Goal: Task Accomplishment & Management: Complete application form

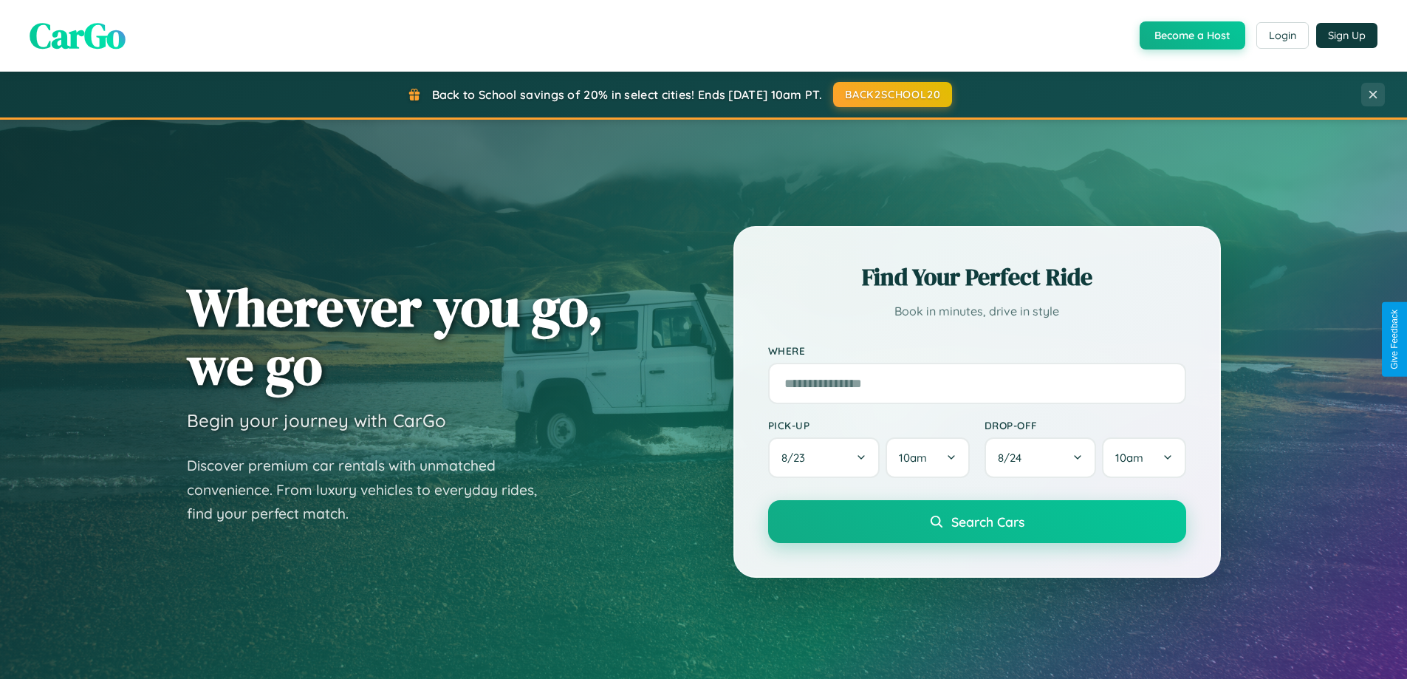
scroll to position [1016, 0]
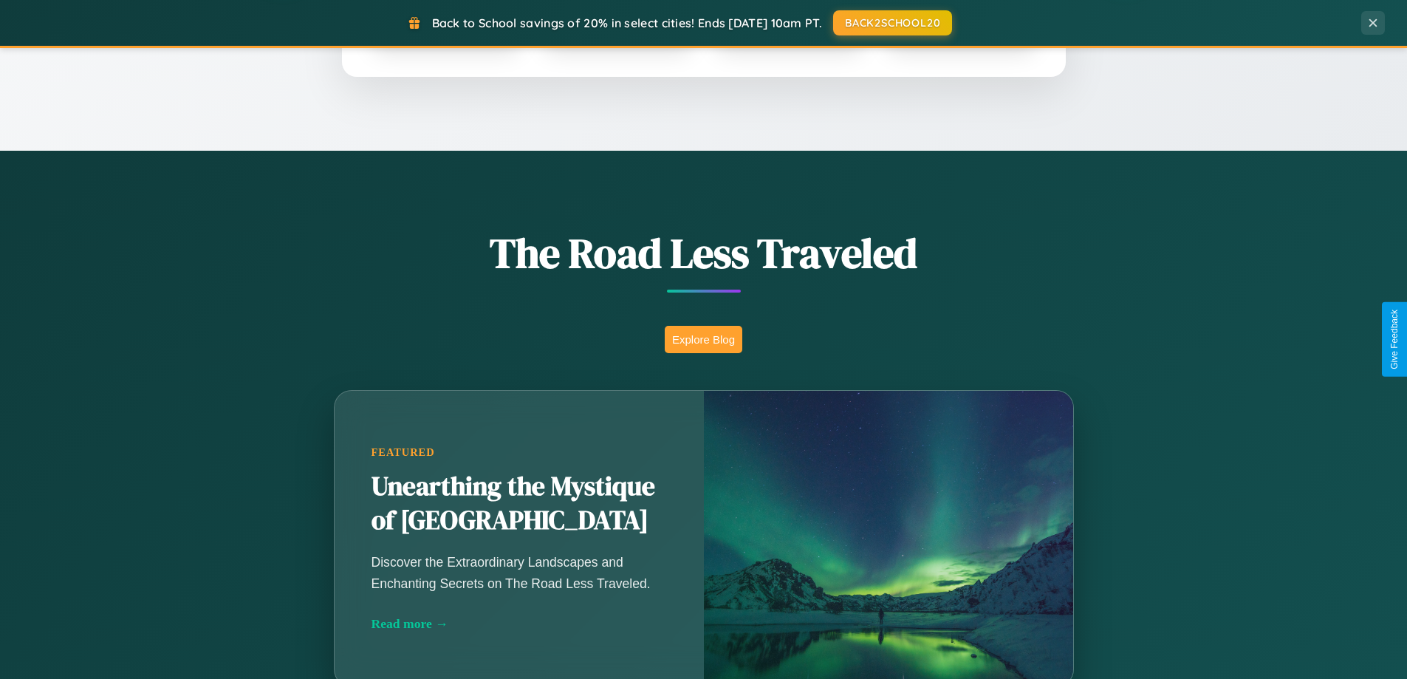
click at [703, 339] on button "Explore Blog" at bounding box center [704, 339] width 78 height 27
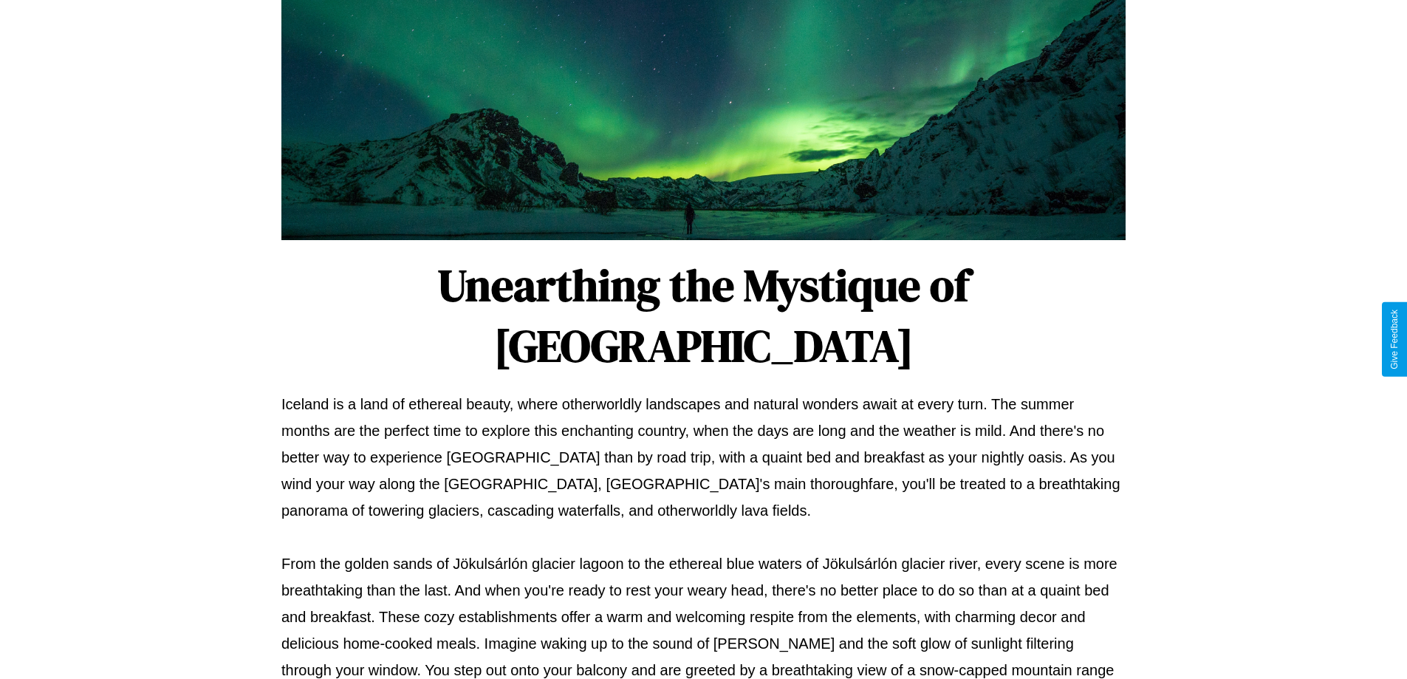
scroll to position [478, 0]
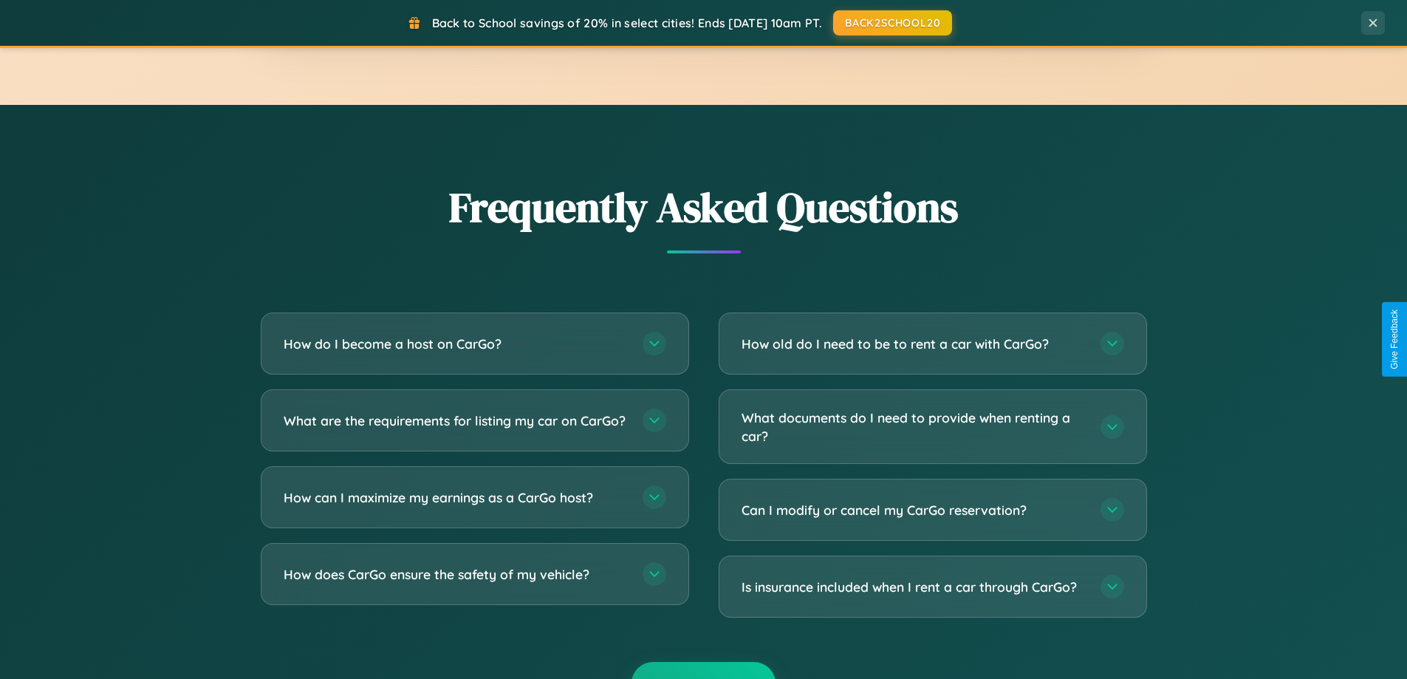
scroll to position [2842, 0]
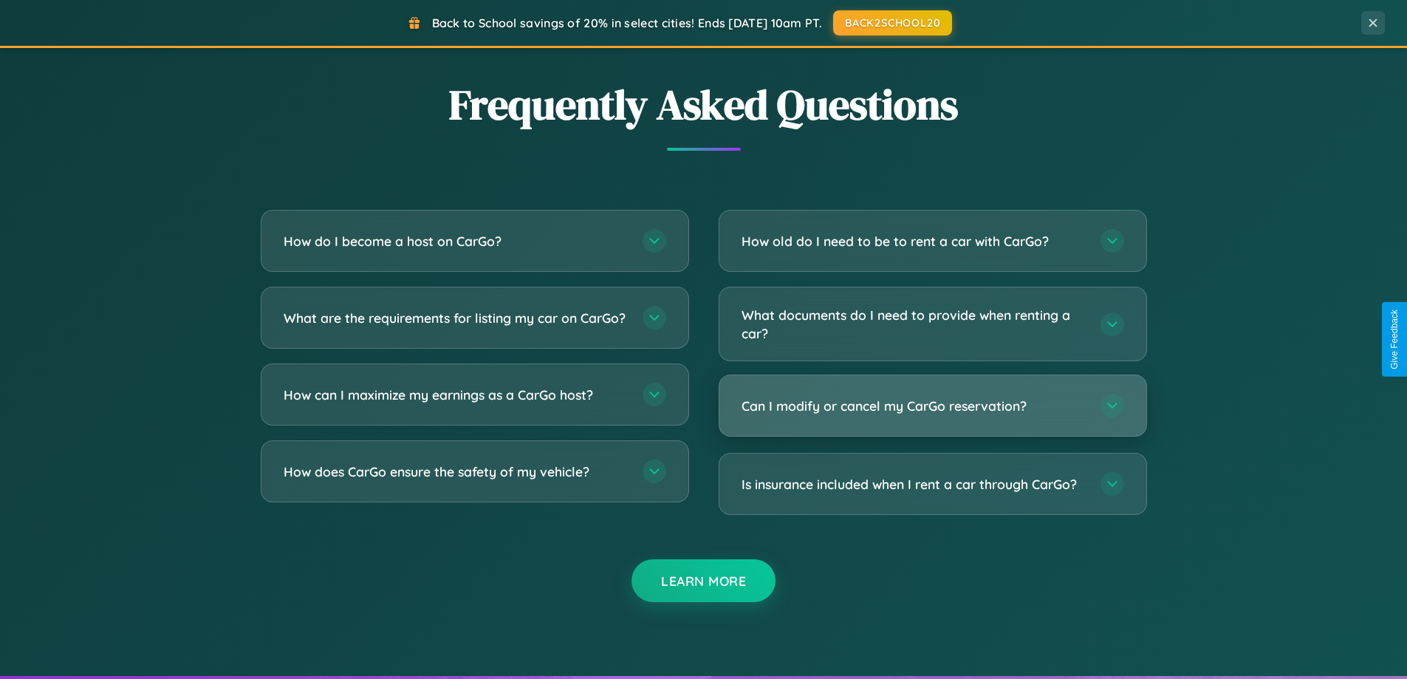
click at [932, 406] on h3 "Can I modify or cancel my CarGo reservation?" at bounding box center [914, 406] width 344 height 18
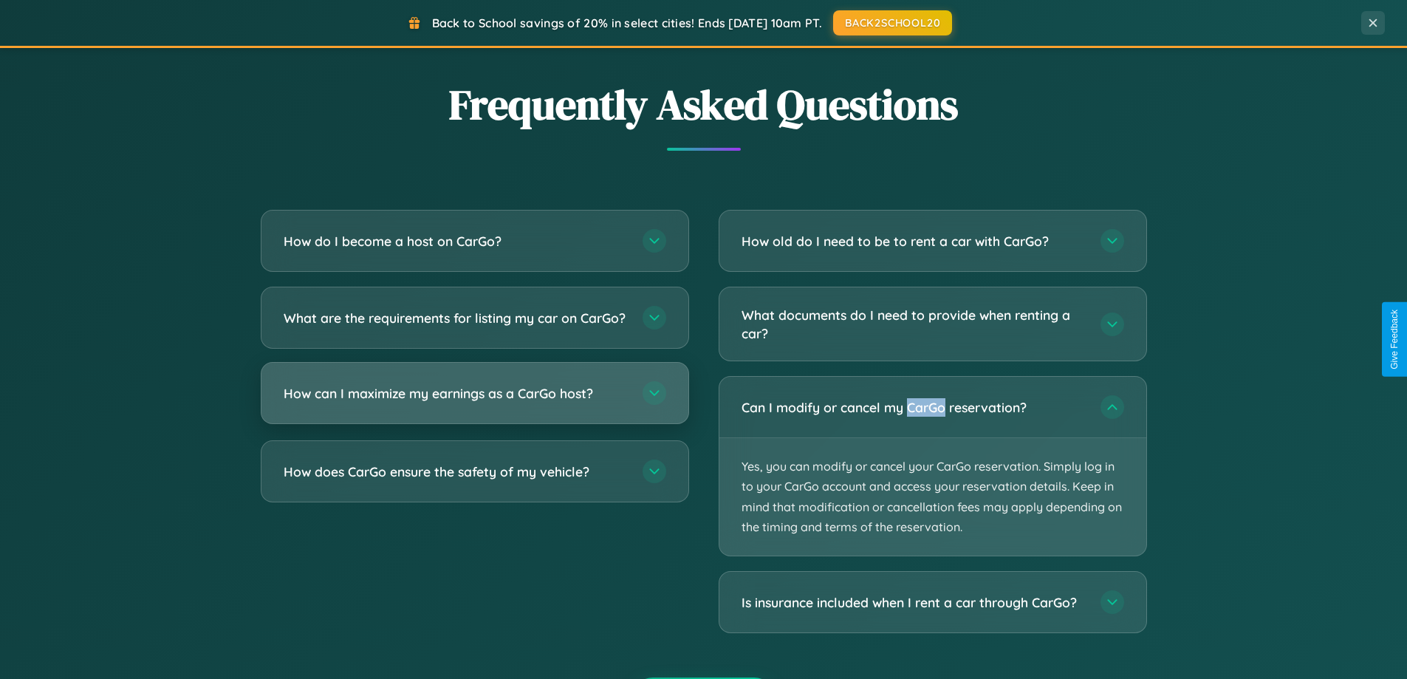
click at [474, 403] on h3 "How can I maximize my earnings as a CarGo host?" at bounding box center [456, 393] width 344 height 18
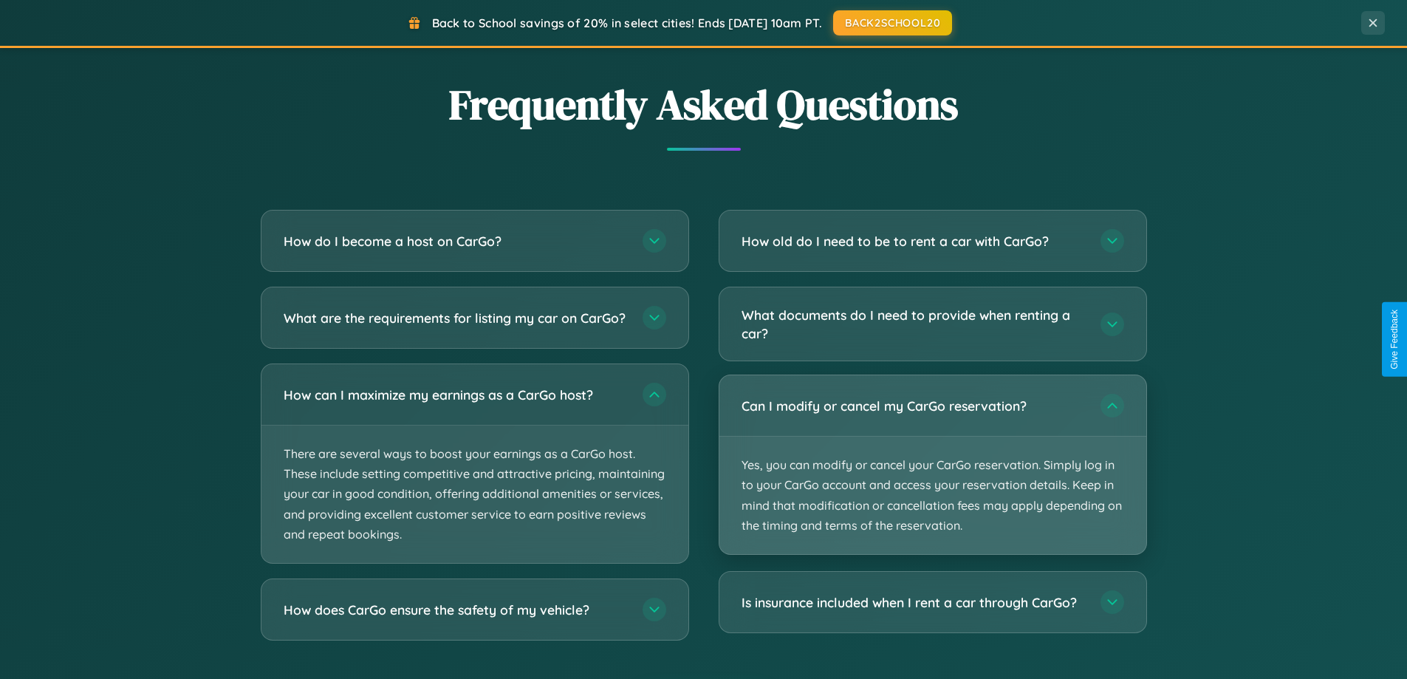
click at [932, 466] on p "Yes, you can modify or cancel your CarGo reservation. Simply log in to your Car…" at bounding box center [932, 495] width 427 height 117
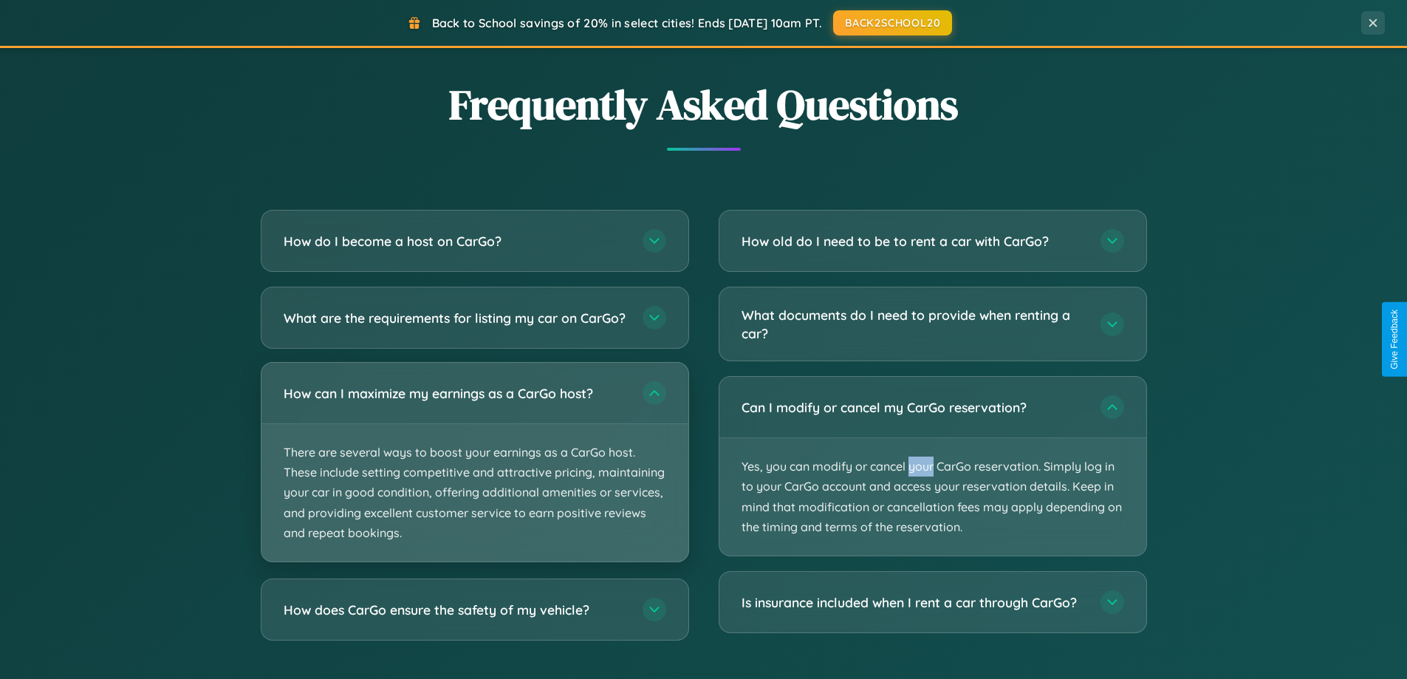
click at [474, 476] on p "There are several ways to boost your earnings as a CarGo host. These include se…" at bounding box center [474, 492] width 427 height 137
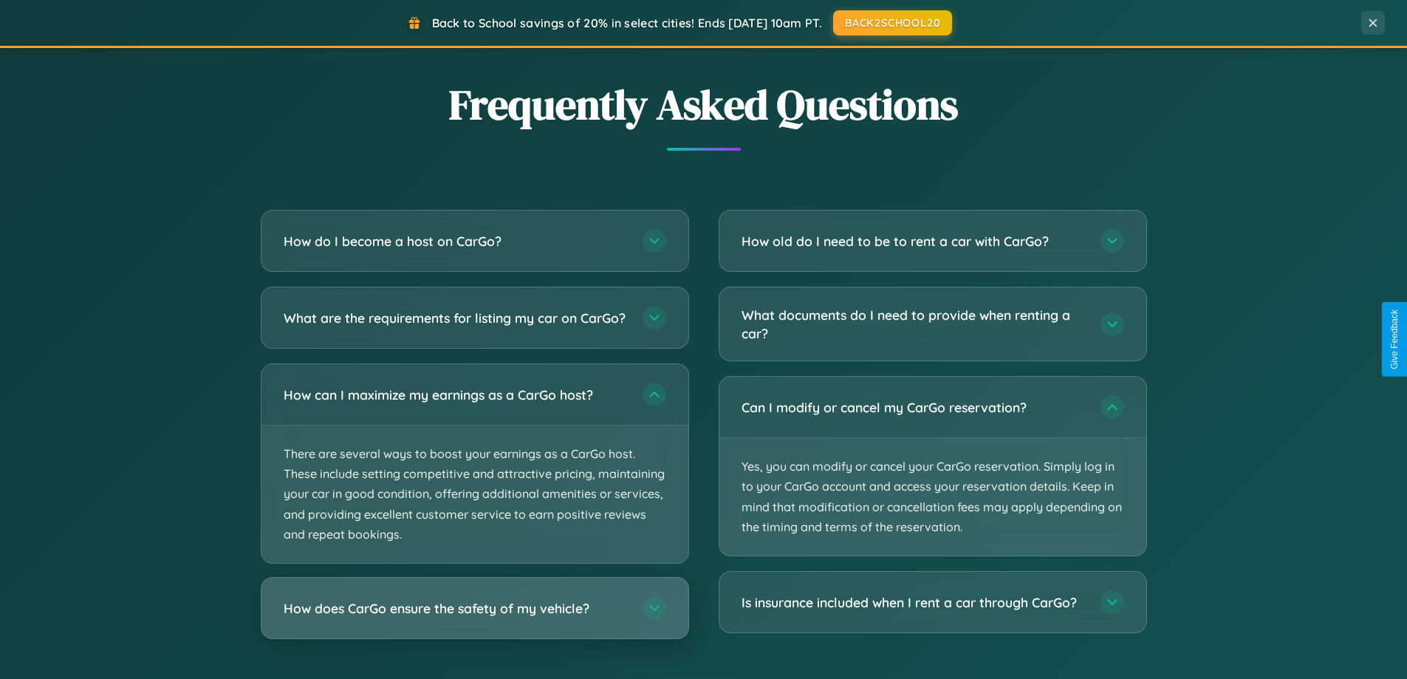
click at [474, 618] on h3 "How does CarGo ensure the safety of my vehicle?" at bounding box center [456, 608] width 344 height 18
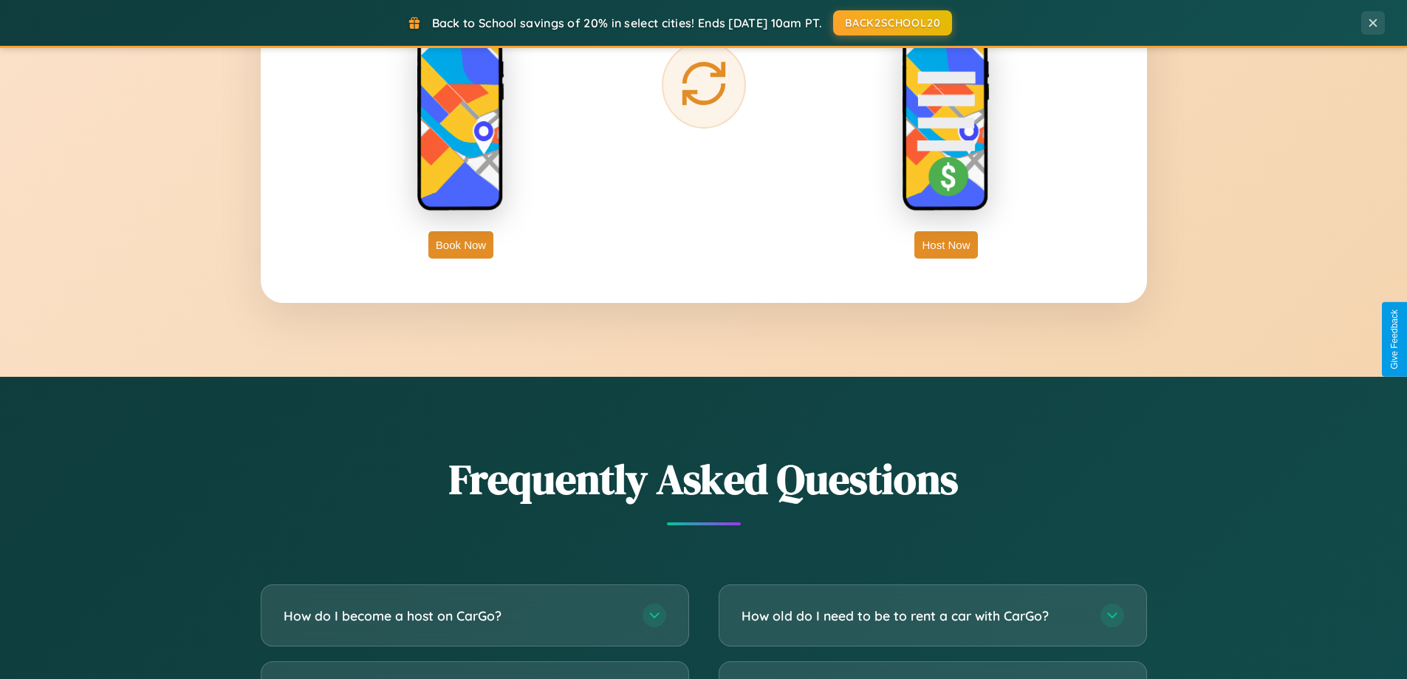
scroll to position [319, 0]
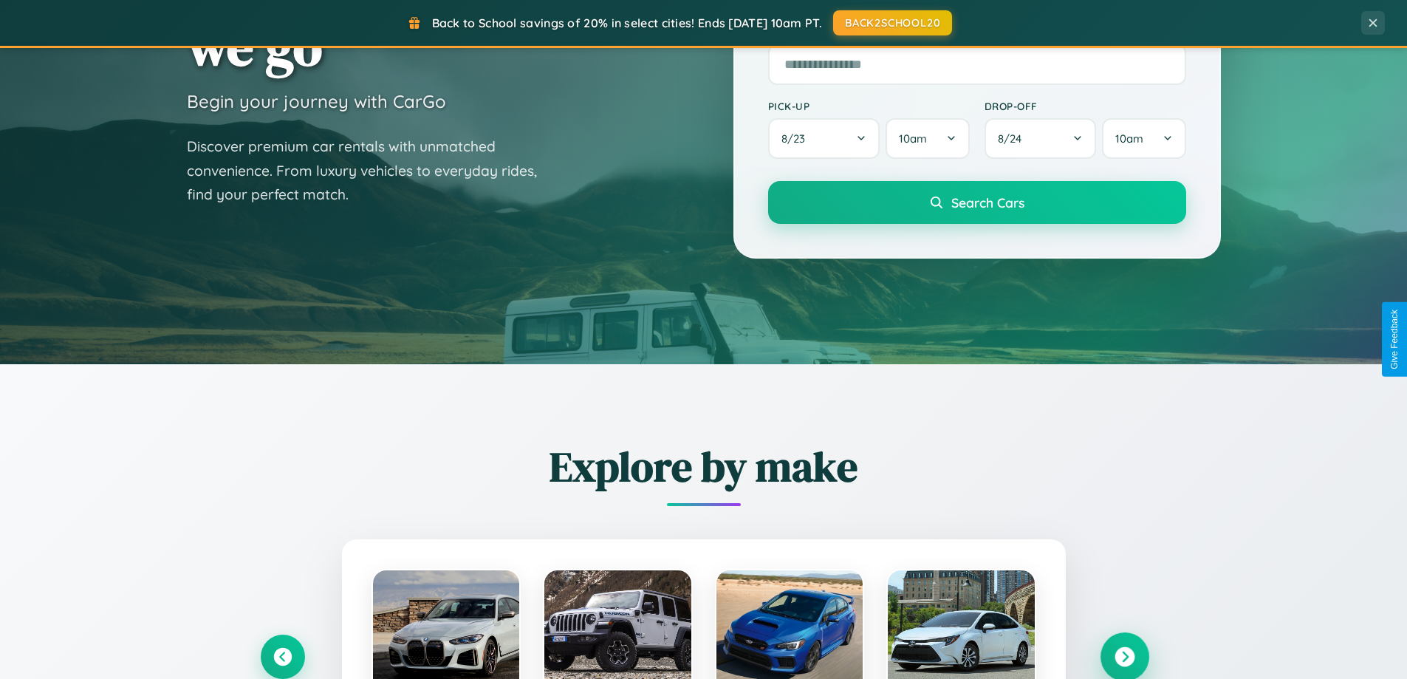
click at [1124, 657] on icon at bounding box center [1125, 657] width 20 height 20
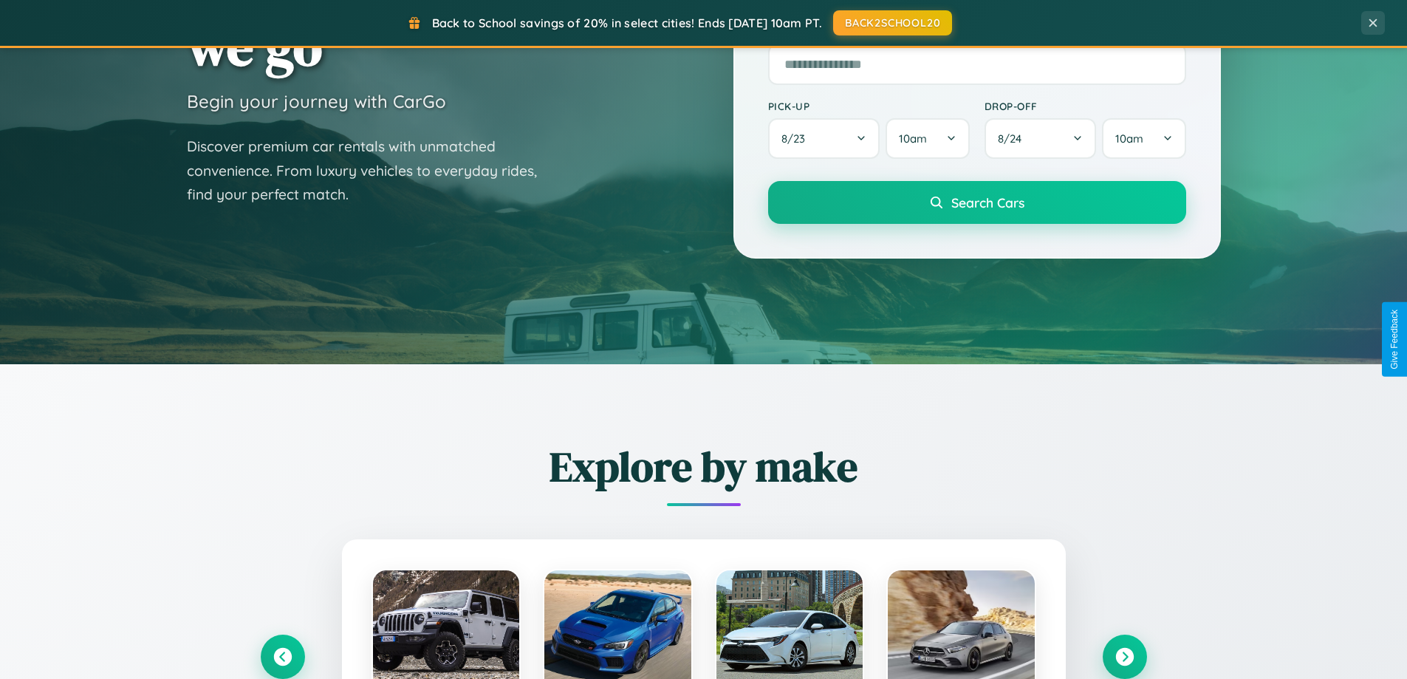
scroll to position [0, 0]
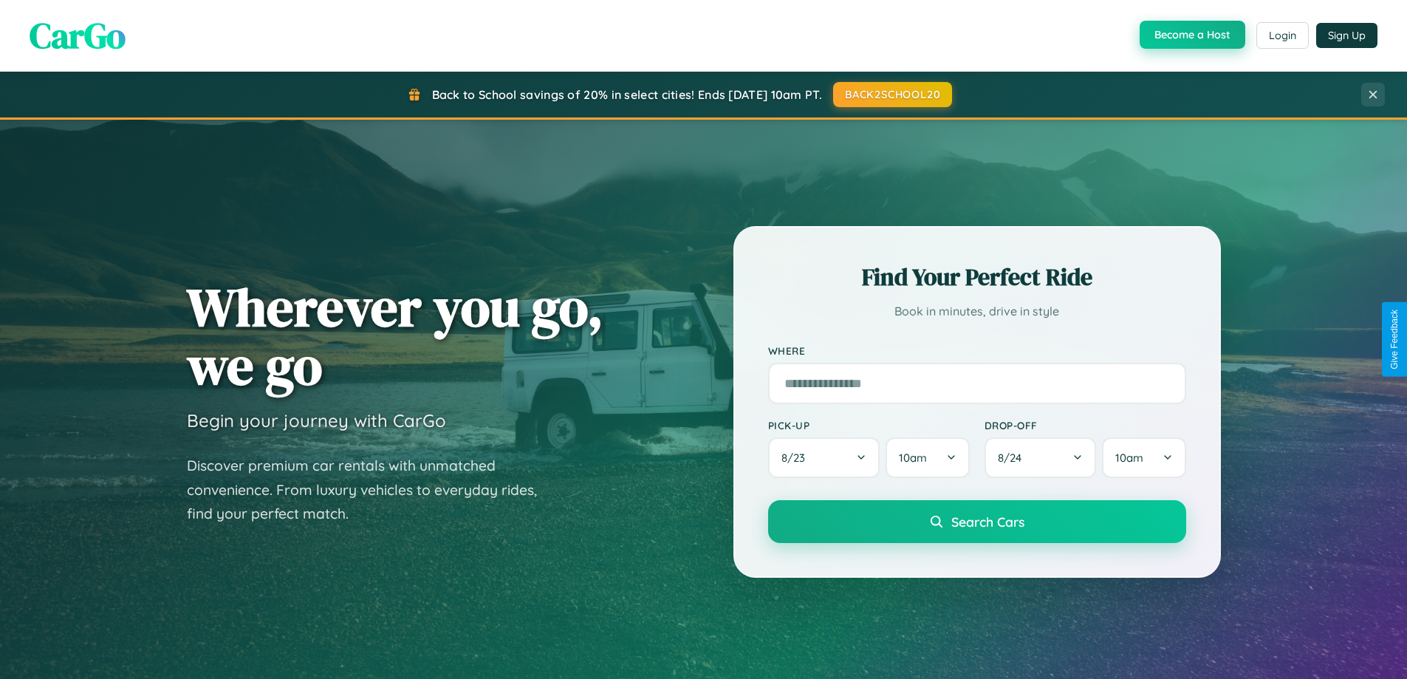
click at [1191, 35] on button "Become a Host" at bounding box center [1193, 35] width 106 height 28
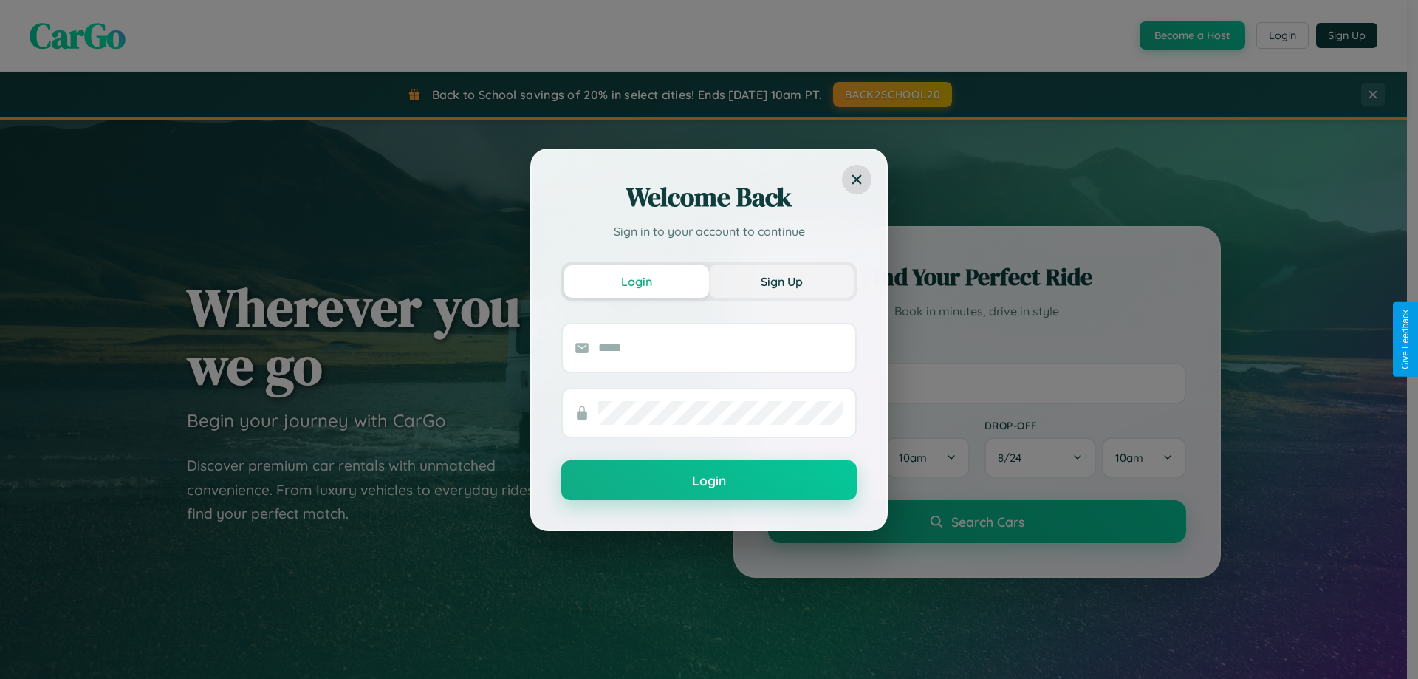
click at [781, 281] on button "Sign Up" at bounding box center [781, 281] width 145 height 33
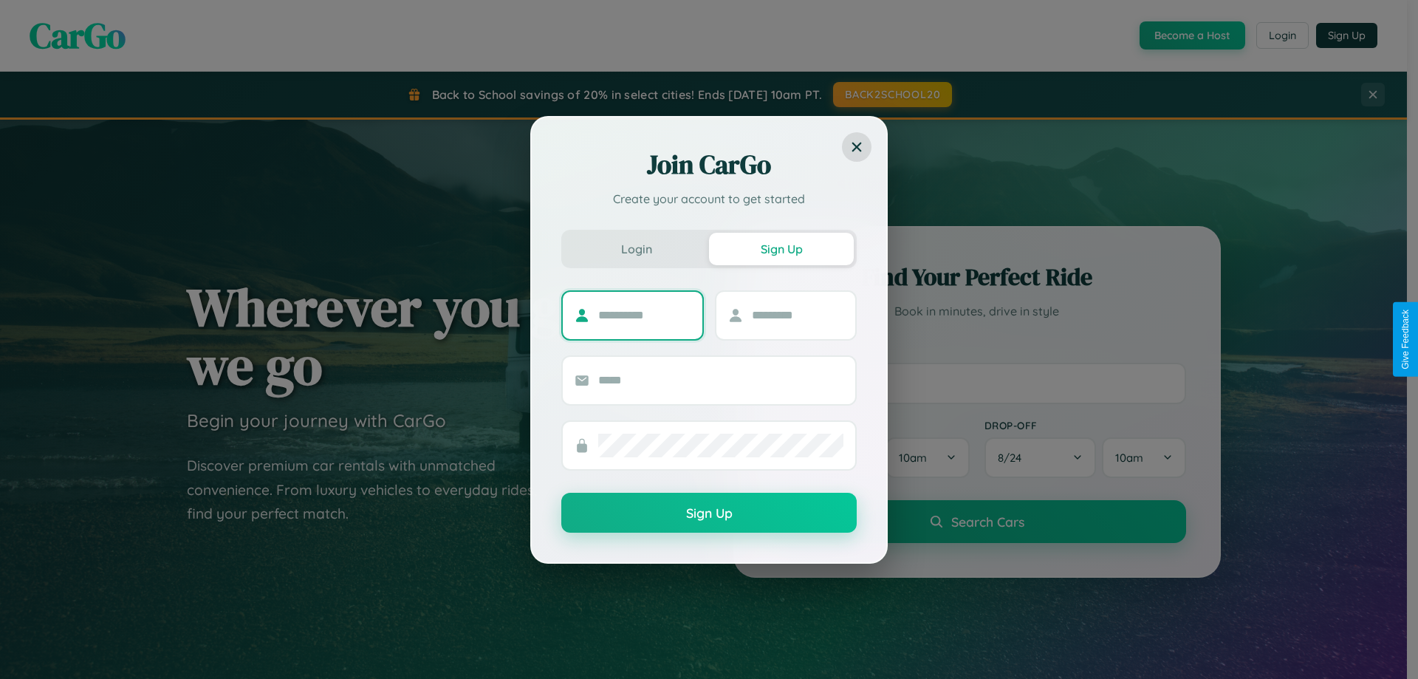
click at [644, 315] on input "text" at bounding box center [644, 316] width 92 height 24
type input "*****"
click at [797, 315] on input "text" at bounding box center [798, 316] width 92 height 24
type input "*****"
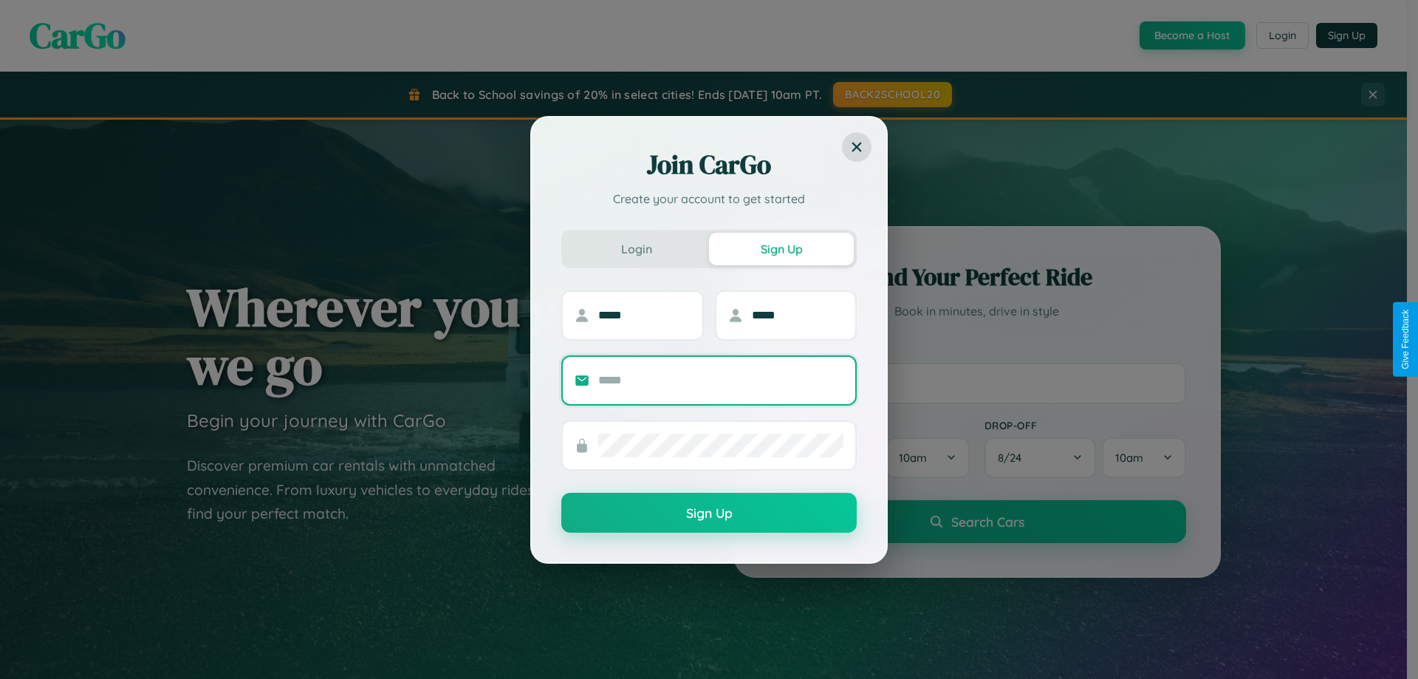
click at [721, 380] on input "text" at bounding box center [720, 381] width 245 height 24
type input "**********"
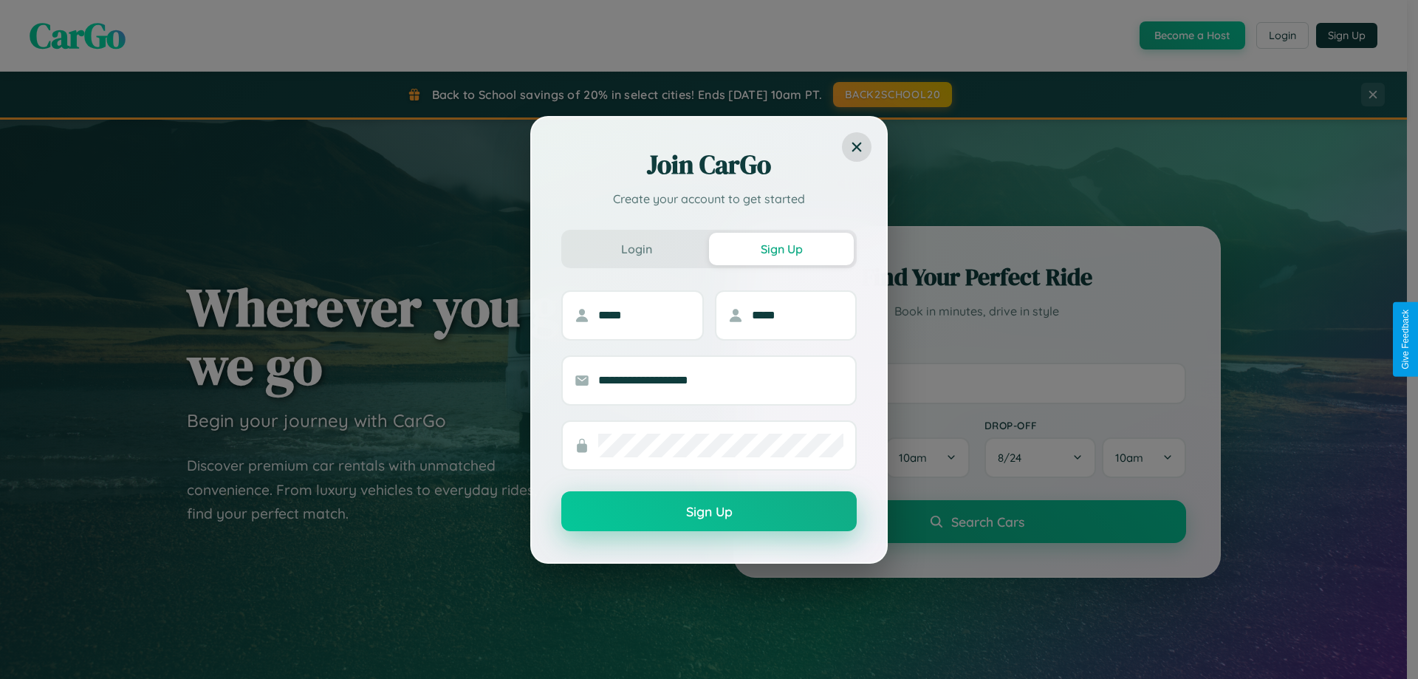
click at [709, 512] on button "Sign Up" at bounding box center [708, 511] width 295 height 40
